Goal: Task Accomplishment & Management: Manage account settings

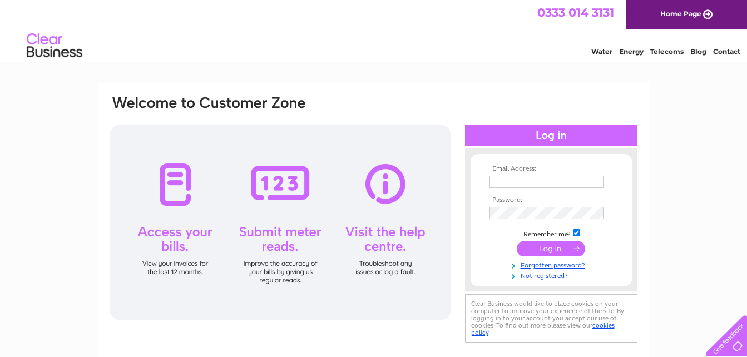
type input "rolchrishomes@yahoo.co.uk"
click at [542, 251] on input "submit" at bounding box center [551, 249] width 68 height 16
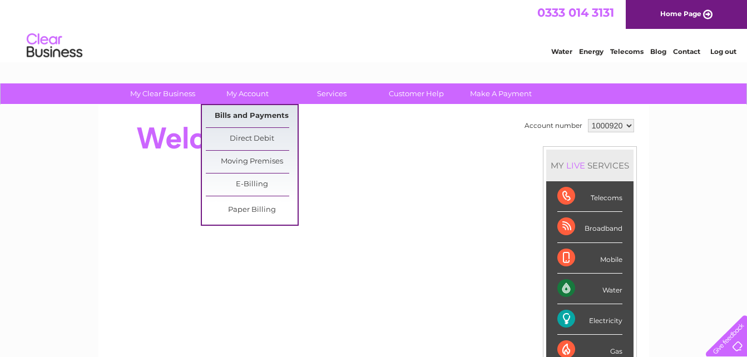
click at [247, 117] on link "Bills and Payments" at bounding box center [252, 116] width 92 height 22
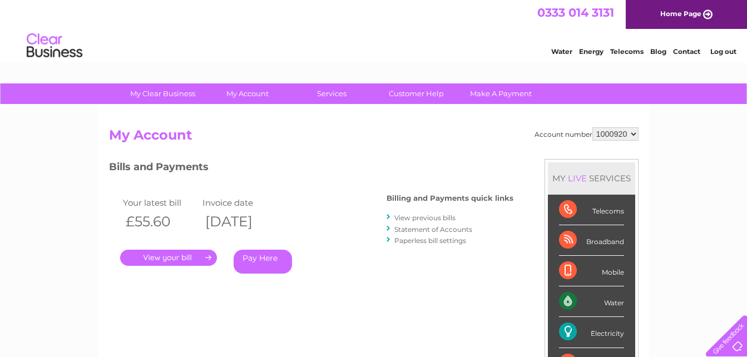
click at [165, 258] on link "." at bounding box center [168, 258] width 97 height 16
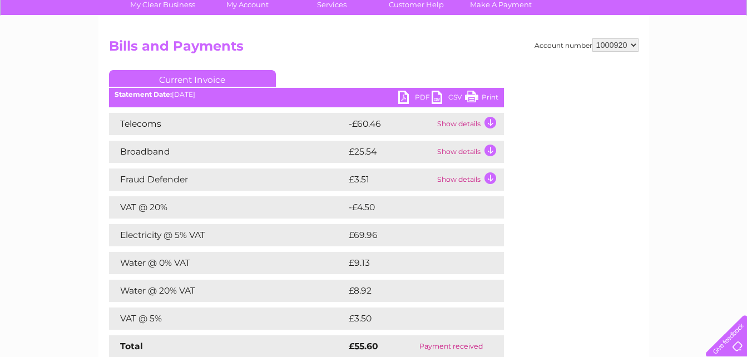
scroll to position [111, 0]
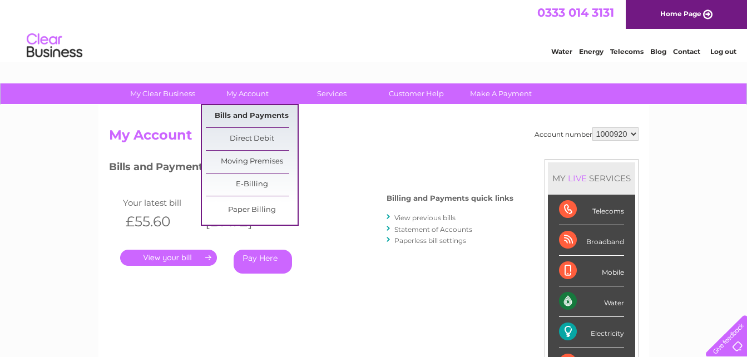
click at [239, 110] on link "Bills and Payments" at bounding box center [252, 116] width 92 height 22
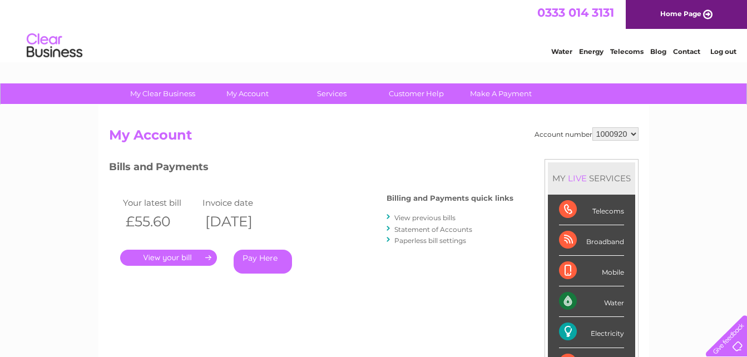
click at [405, 218] on link "View previous bills" at bounding box center [425, 218] width 61 height 8
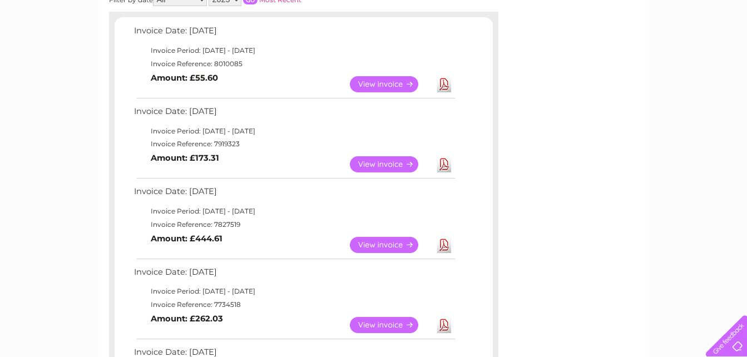
scroll to position [208, 0]
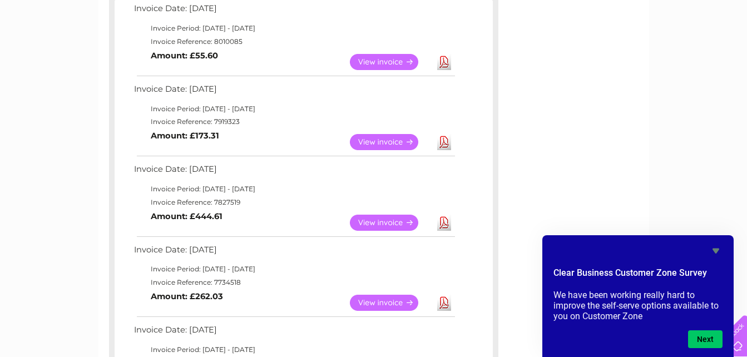
click at [374, 218] on link "View" at bounding box center [391, 223] width 82 height 16
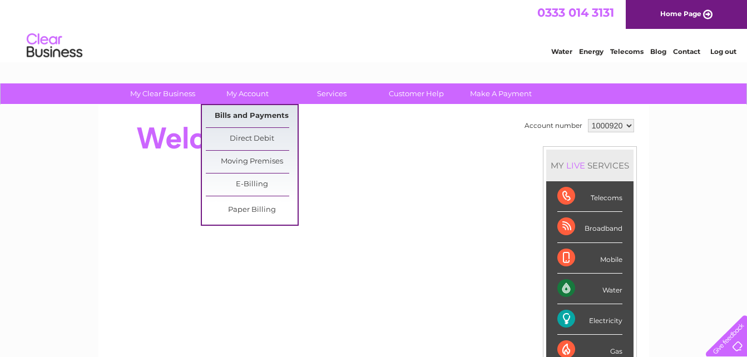
click at [240, 115] on link "Bills and Payments" at bounding box center [252, 116] width 92 height 22
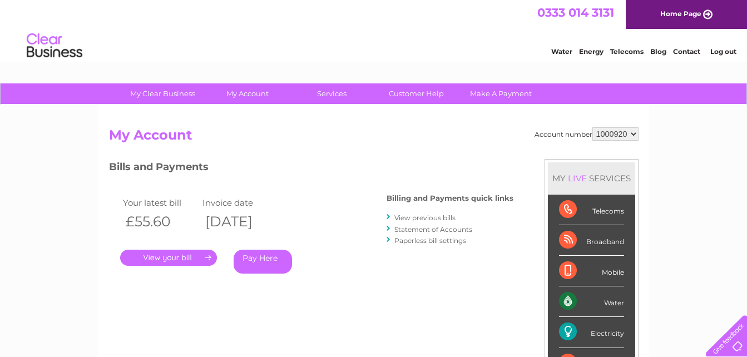
click at [408, 219] on link "View previous bills" at bounding box center [425, 218] width 61 height 8
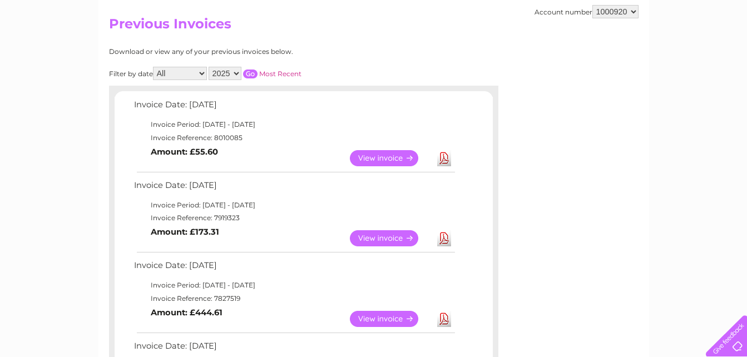
scroll to position [134, 0]
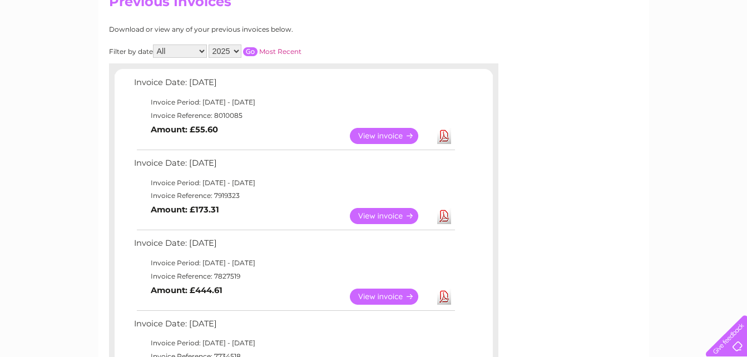
click at [392, 214] on link "View" at bounding box center [391, 216] width 82 height 16
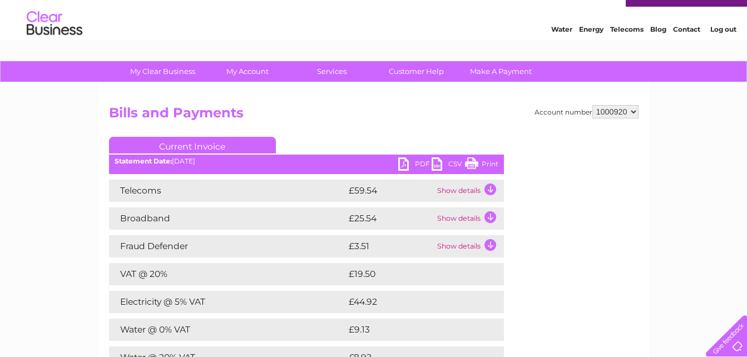
scroll to position [119, 0]
